Goal: Check status: Check status

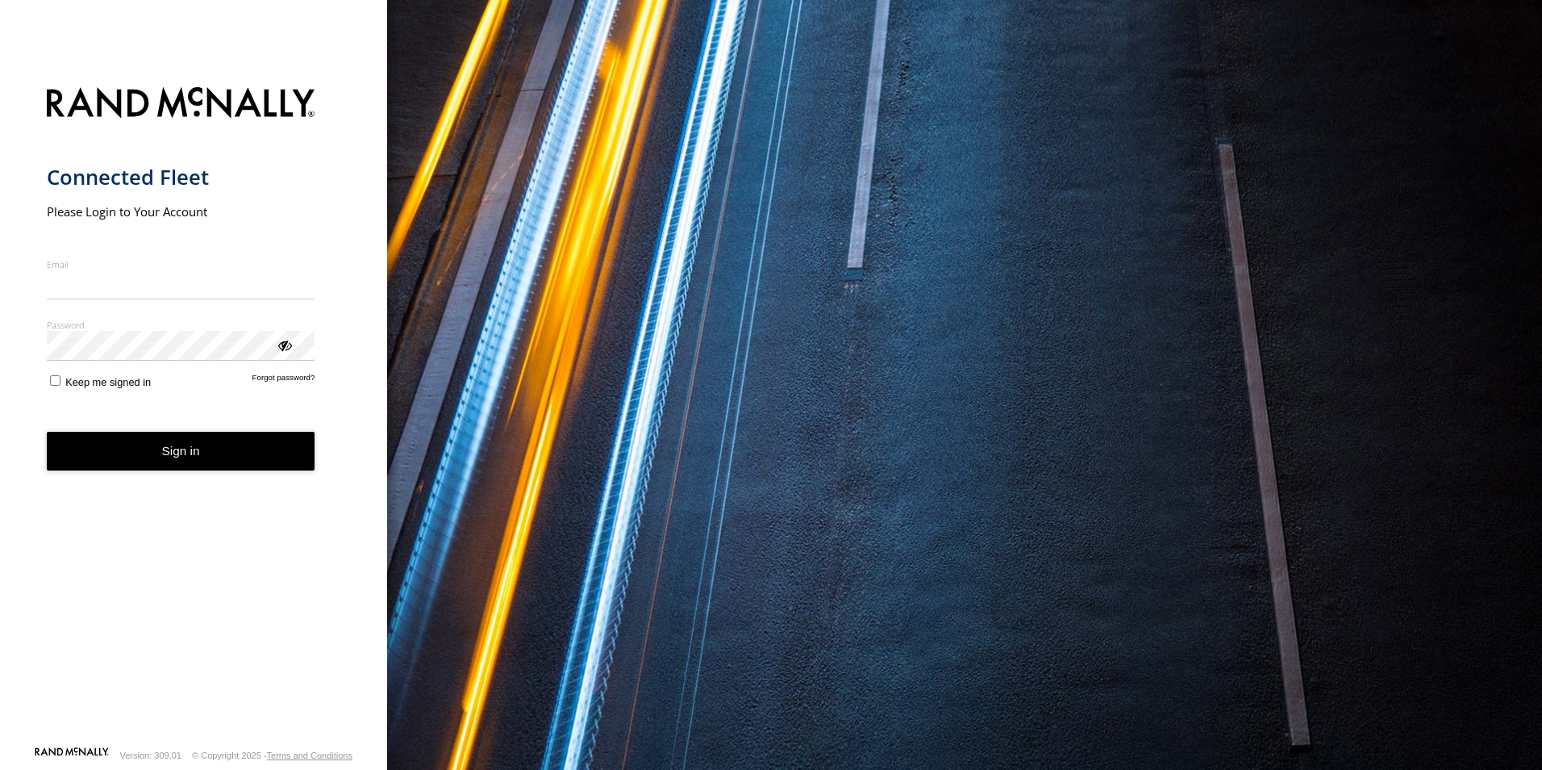
click at [69, 284] on input "Email" at bounding box center [181, 284] width 269 height 29
type input "**********"
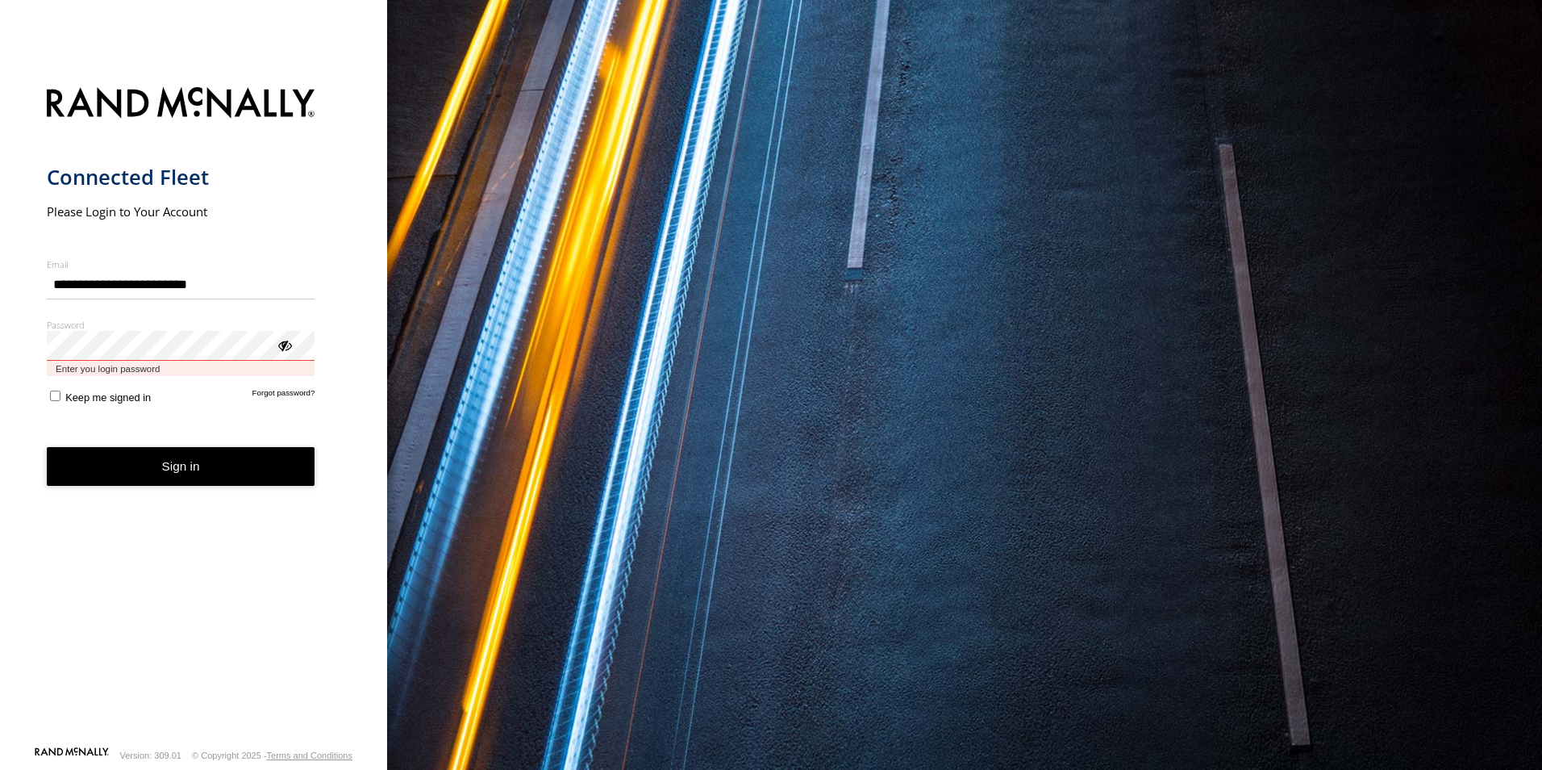
click at [47, 447] on button "Sign in" at bounding box center [181, 467] width 269 height 40
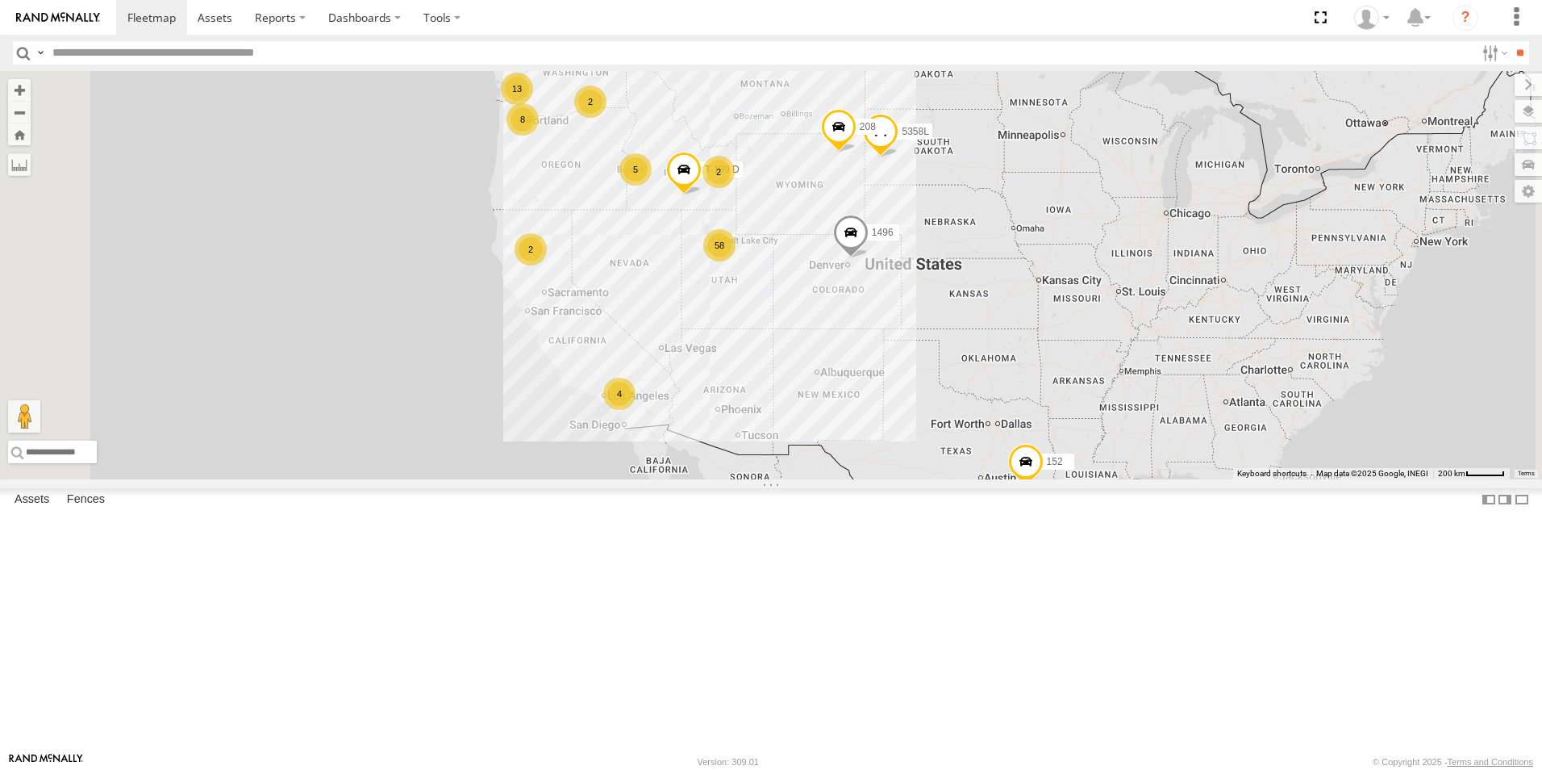
click at [547, 265] on div "2" at bounding box center [531, 249] width 32 height 32
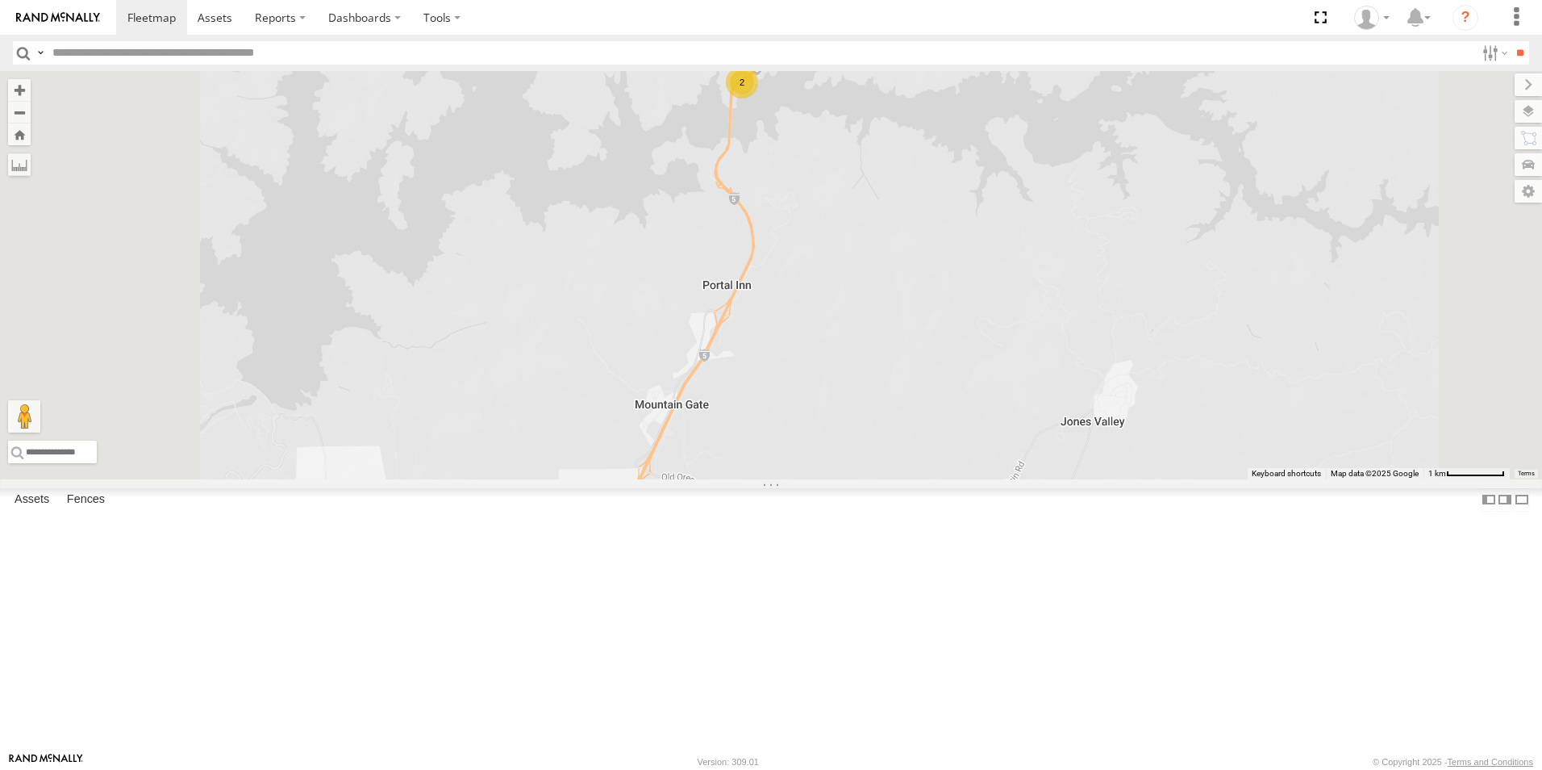
drag, startPoint x: 977, startPoint y: 225, endPoint x: 979, endPoint y: 373, distance: 147.6
click at [979, 372] on div "208 152 1496 307W T-199 D 5358L 2" at bounding box center [771, 275] width 1542 height 408
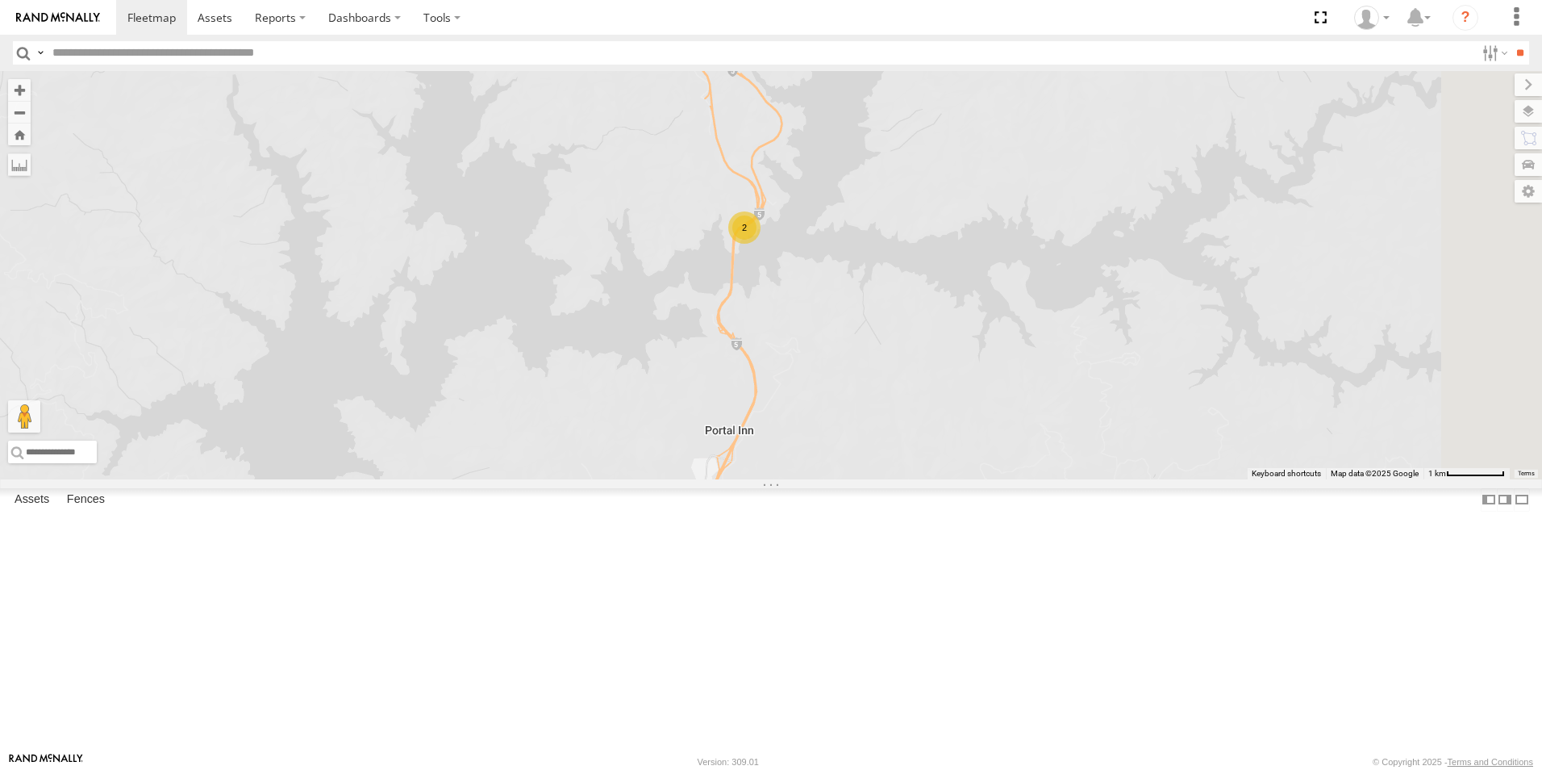
click at [761, 244] on div "2" at bounding box center [744, 227] width 32 height 32
